Goal: Obtain resource: Obtain resource

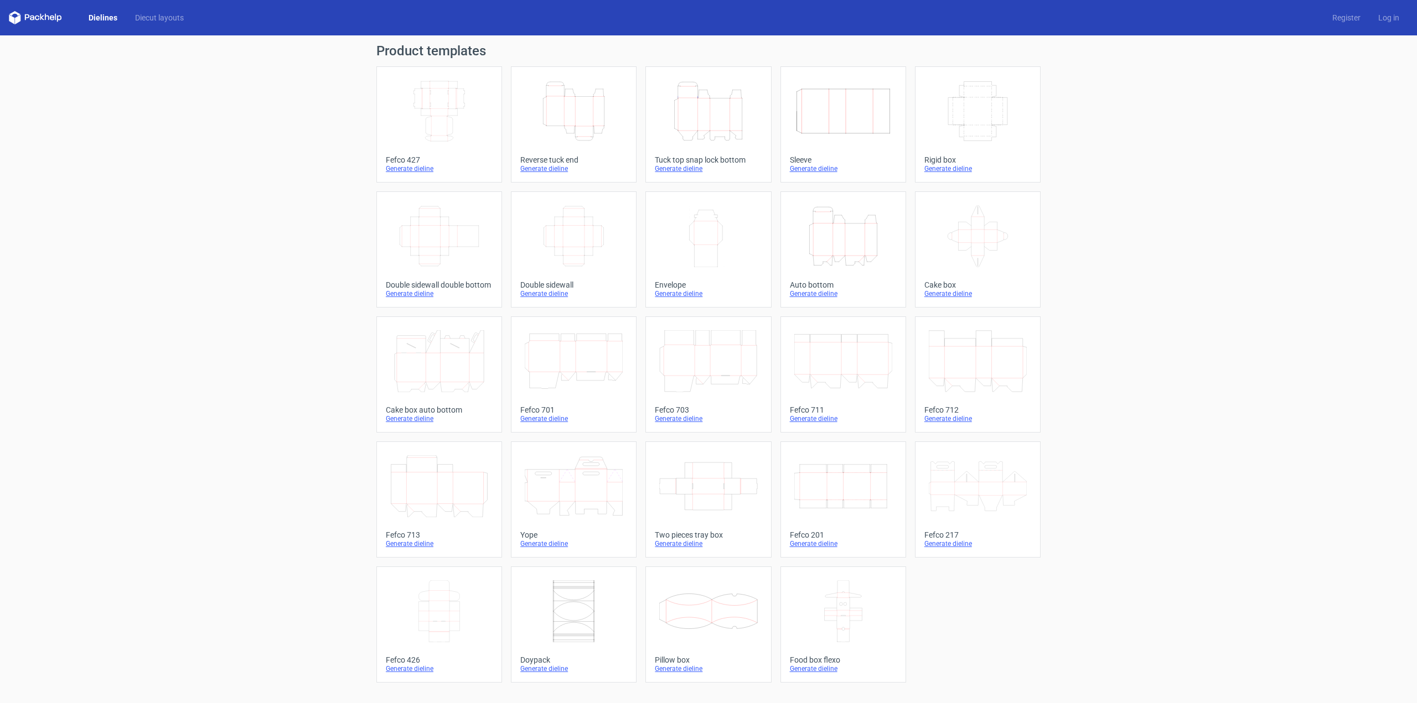
click at [442, 122] on icon "Width Depth Height" at bounding box center [439, 111] width 98 height 62
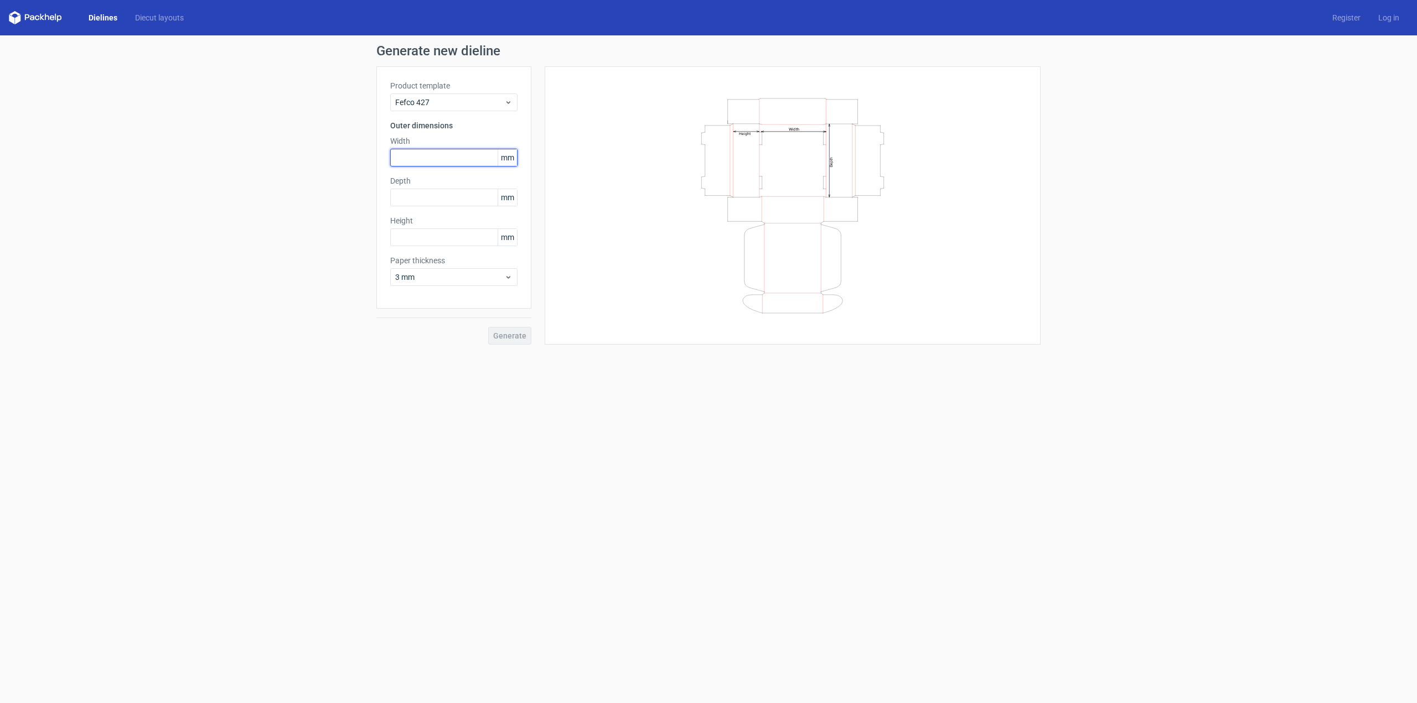
click at [453, 154] on input "text" at bounding box center [453, 158] width 127 height 18
type input "232"
click at [450, 190] on input "text" at bounding box center [453, 198] width 127 height 18
type input "232"
click at [433, 236] on input "text" at bounding box center [453, 238] width 127 height 18
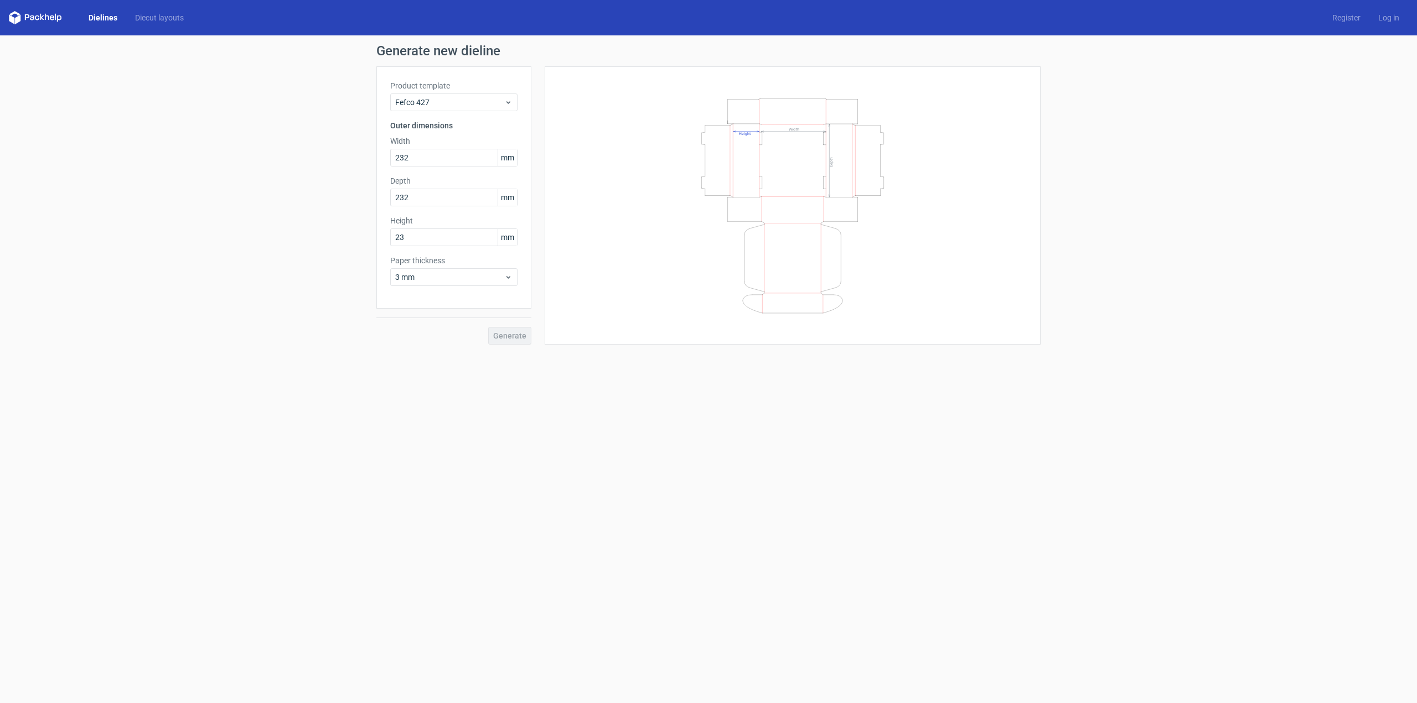
click at [519, 341] on div "Generate" at bounding box center [453, 327] width 155 height 36
click at [460, 236] on input "23" at bounding box center [453, 238] width 127 height 18
type input "2"
type input "3"
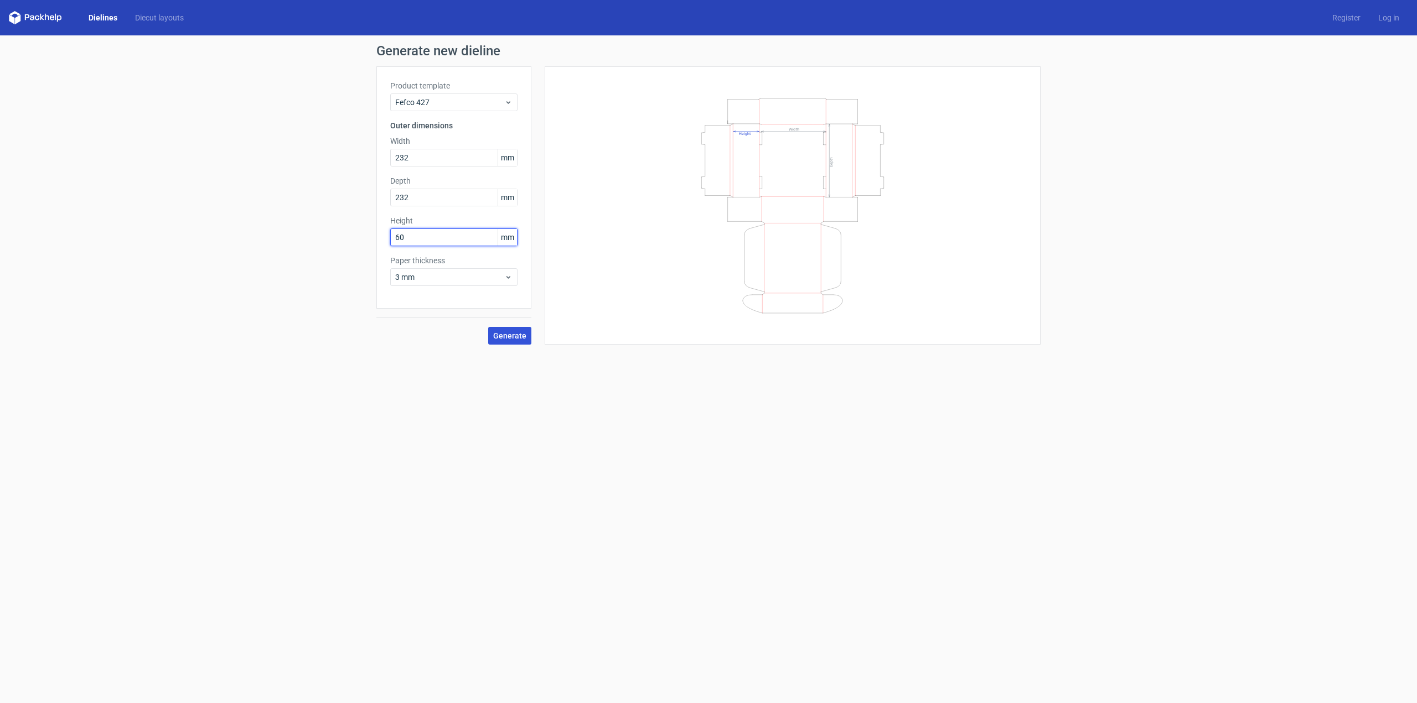
type input "60"
click at [507, 341] on button "Generate" at bounding box center [509, 336] width 43 height 18
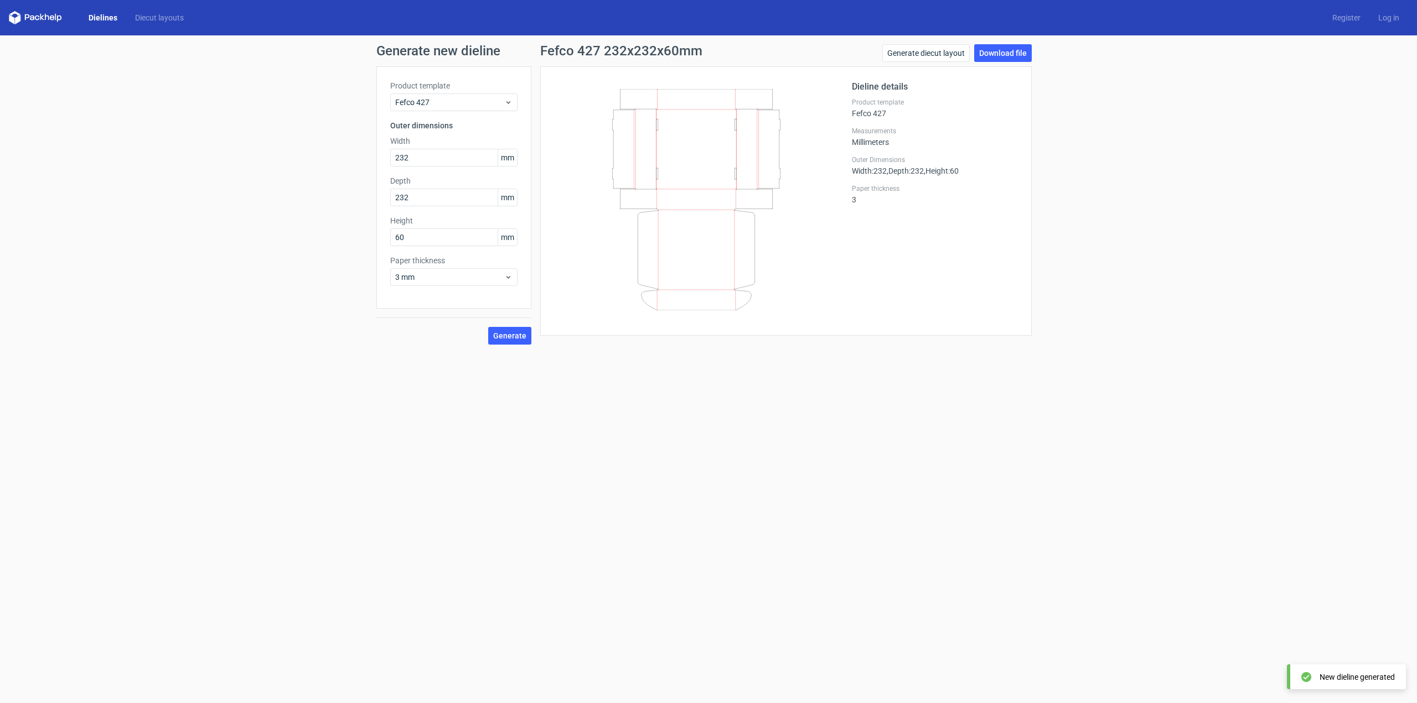
click at [712, 146] on icon at bounding box center [696, 199] width 267 height 221
click at [1004, 58] on link "Download file" at bounding box center [1003, 53] width 58 height 18
